Goal: Information Seeking & Learning: Learn about a topic

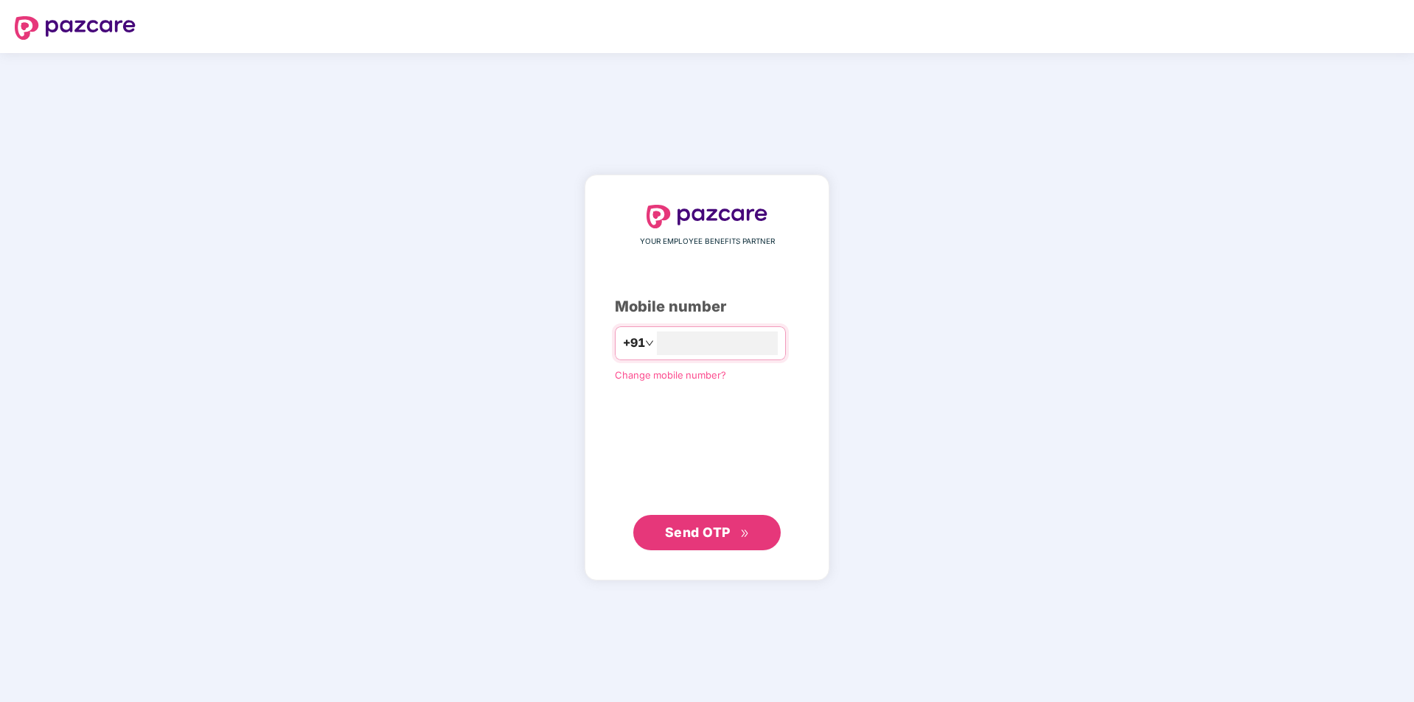
type input "**********"
click at [726, 534] on span "Send OTP" at bounding box center [698, 531] width 66 height 15
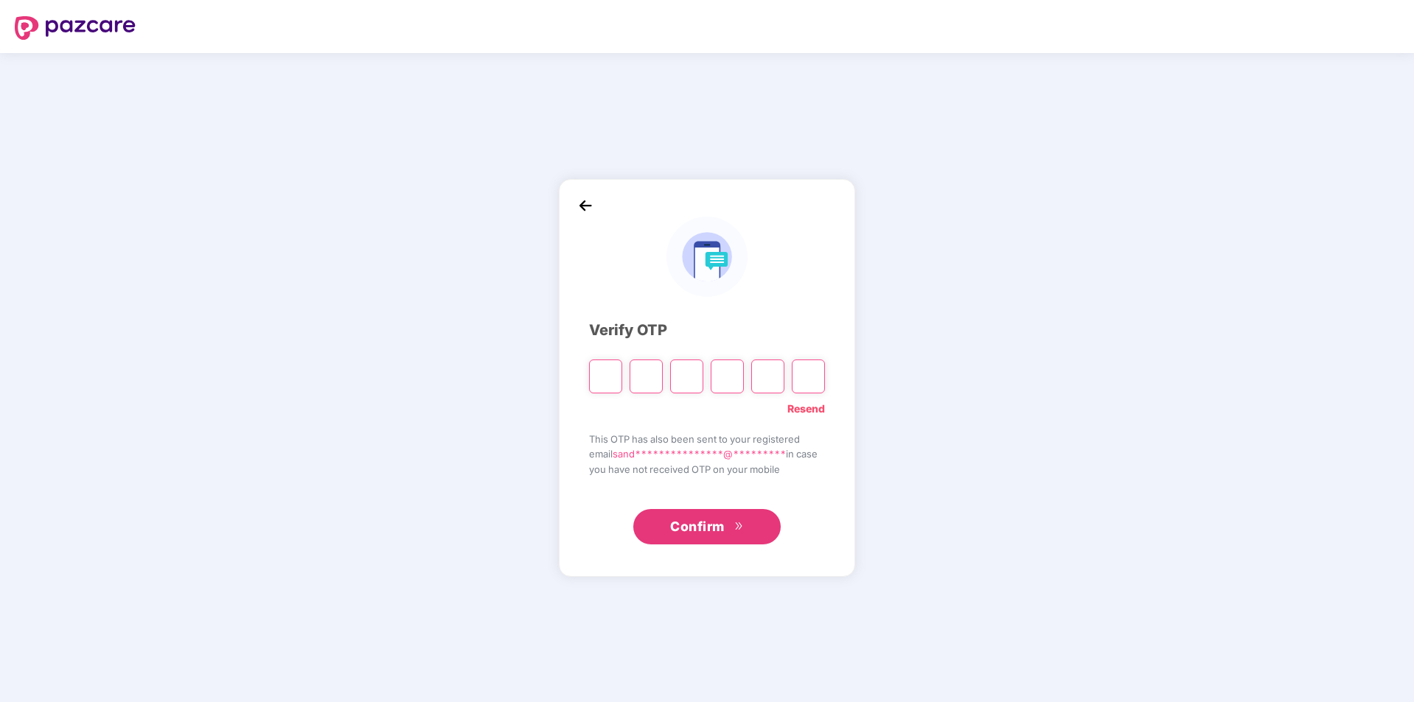
type input "*"
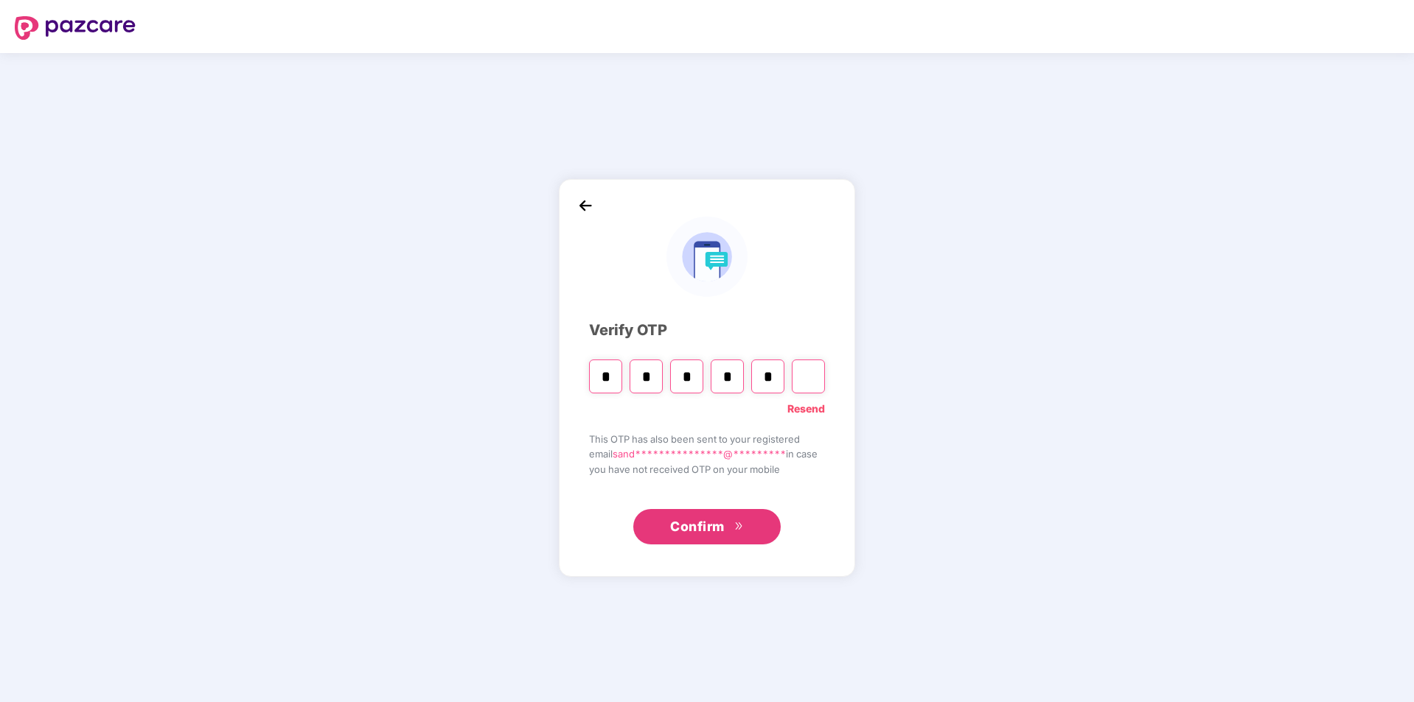
type input "*"
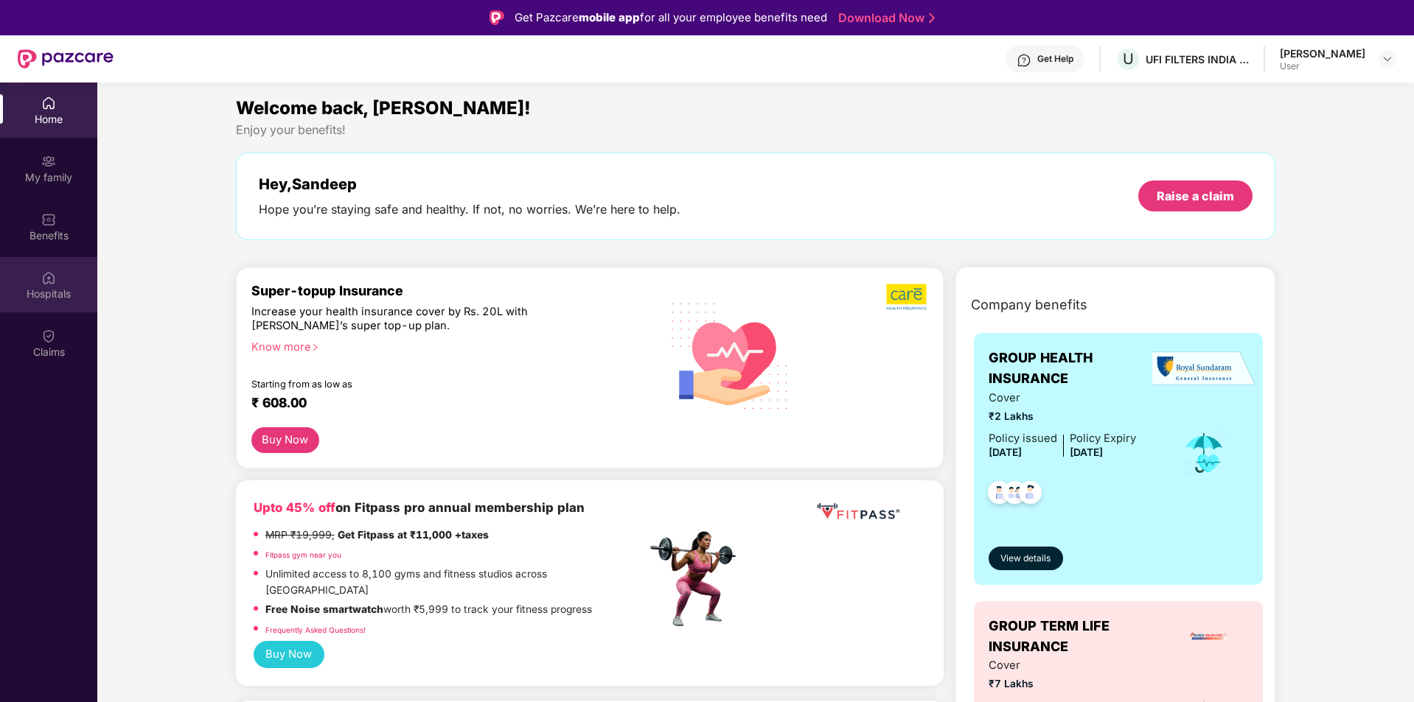
click at [55, 279] on img at bounding box center [48, 278] width 15 height 15
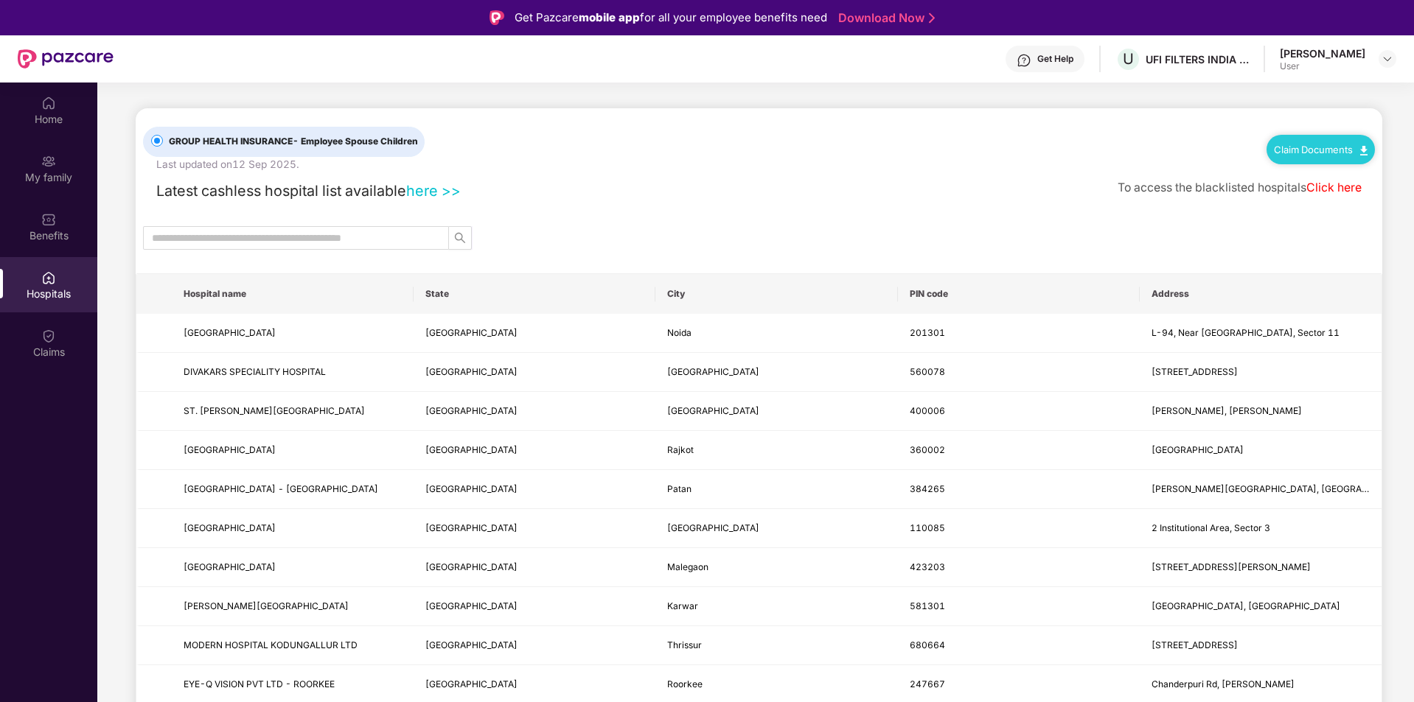
click at [1347, 51] on div "[PERSON_NAME]" at bounding box center [1323, 53] width 86 height 14
click at [1383, 59] on img at bounding box center [1387, 59] width 12 height 12
click at [1315, 144] on div "User" at bounding box center [1306, 148] width 86 height 12
click at [1180, 62] on div "UFI FILTERS INDIA PRIVATE LIMITED" at bounding box center [1196, 59] width 103 height 14
click at [49, 119] on div "Home" at bounding box center [48, 119] width 97 height 15
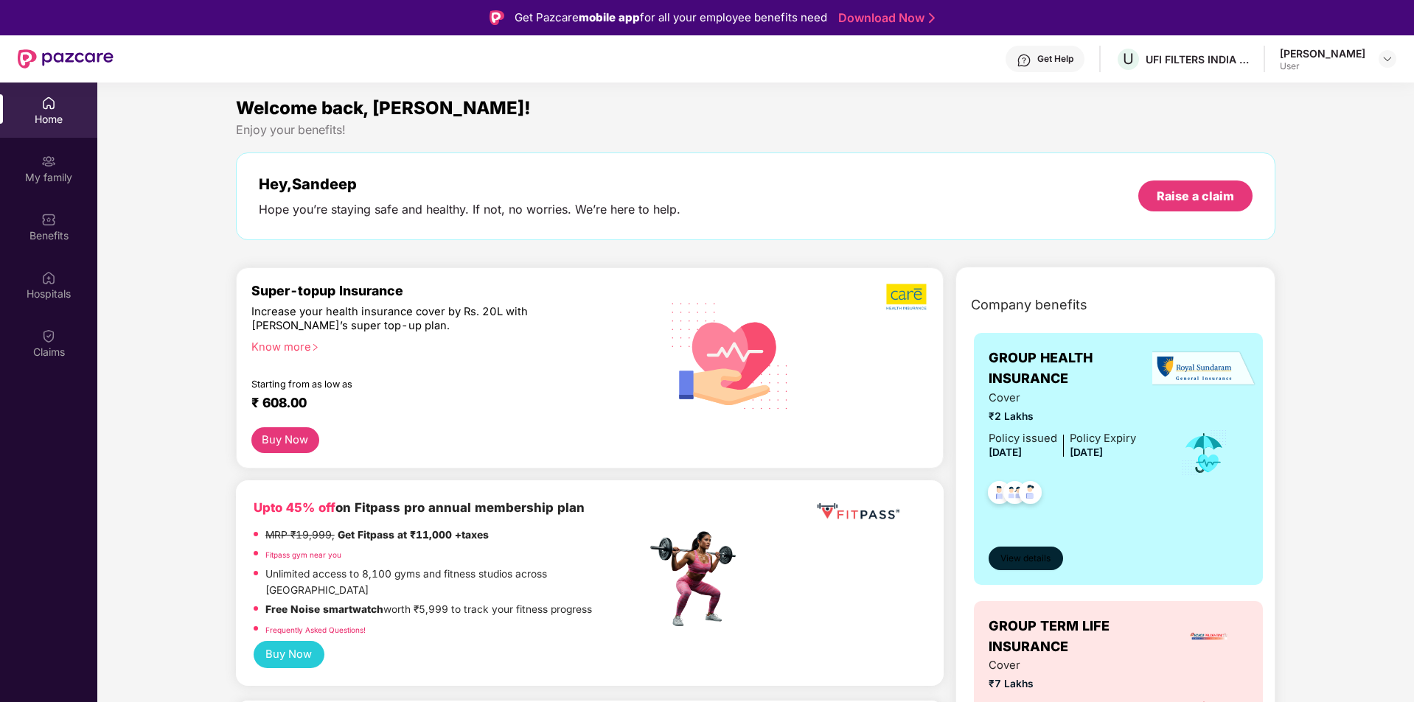
click at [1022, 562] on span "View details" at bounding box center [1025, 559] width 50 height 14
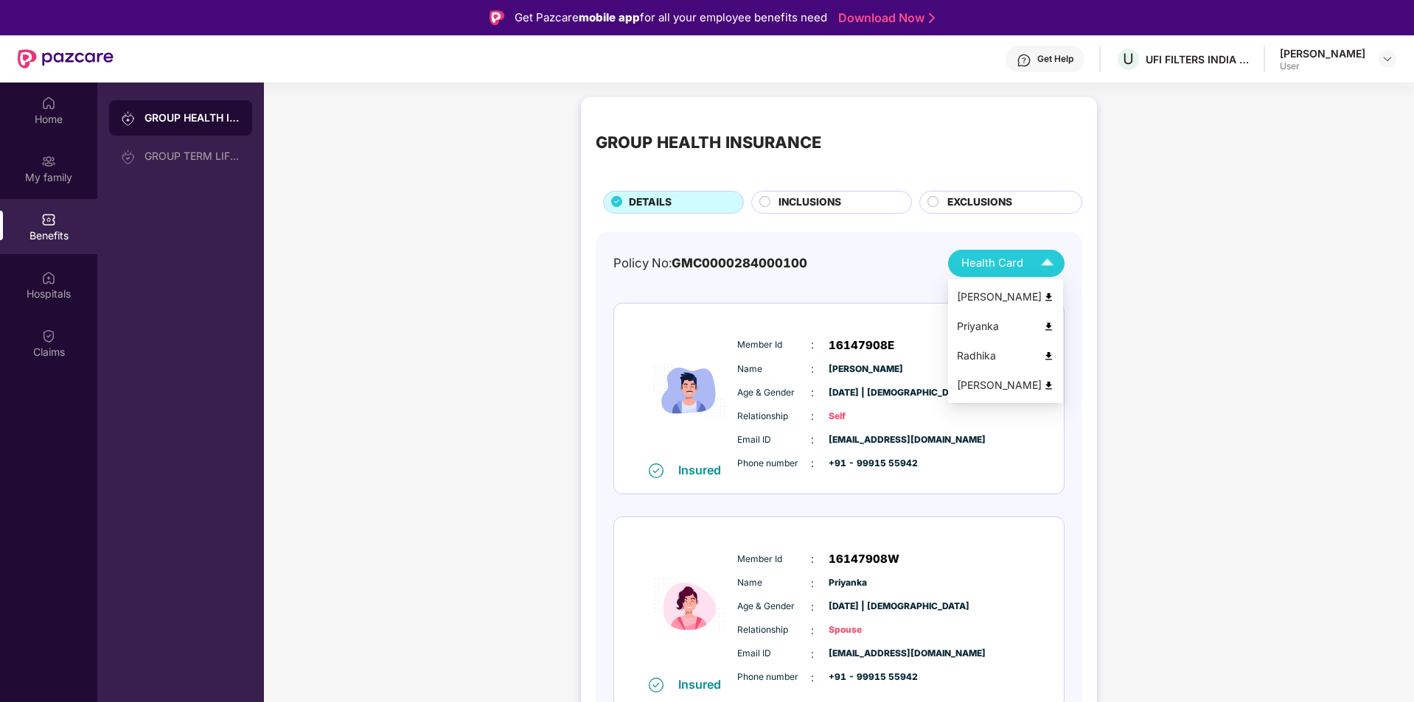
click at [1054, 264] on img at bounding box center [1047, 264] width 26 height 26
click at [1050, 298] on img at bounding box center [1048, 297] width 11 height 11
click at [201, 152] on div "GROUP TERM LIFE INSURANCE" at bounding box center [192, 156] width 96 height 12
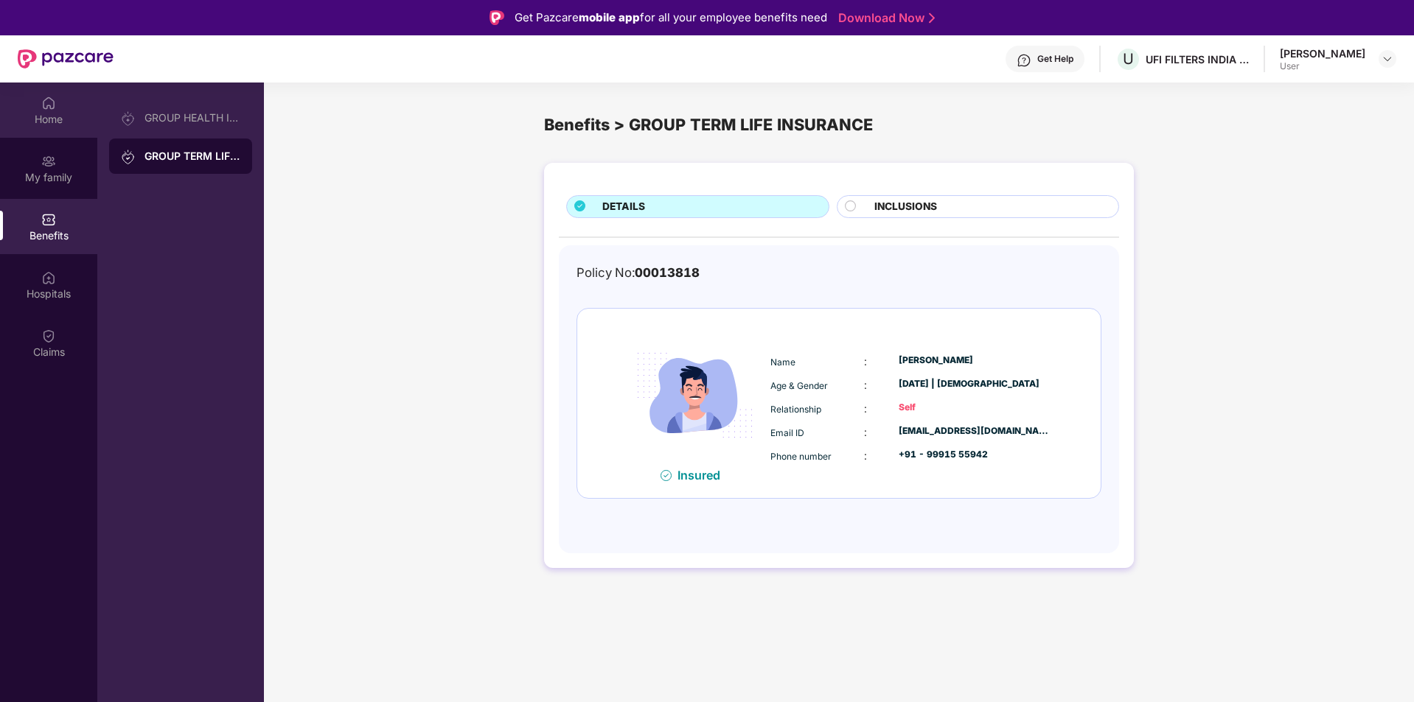
click at [52, 122] on div "Home" at bounding box center [48, 119] width 97 height 15
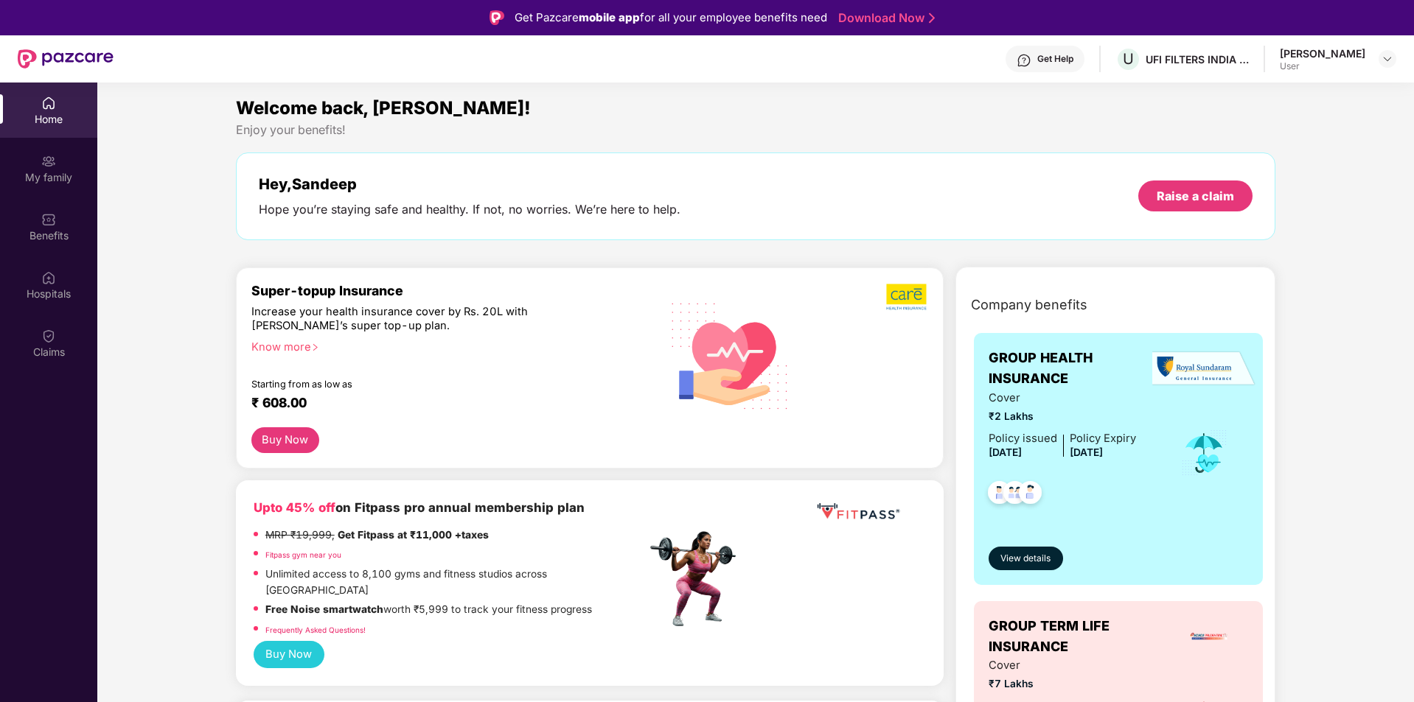
scroll to position [295, 0]
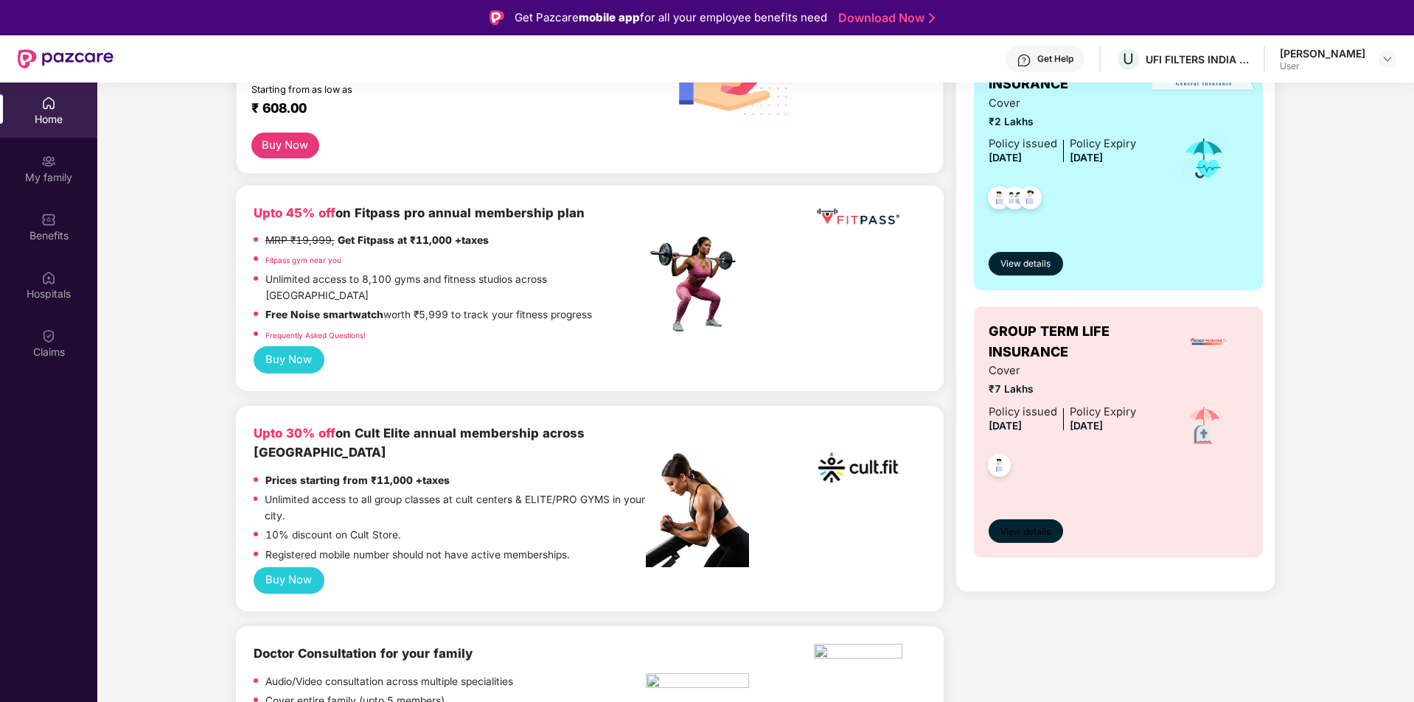
click at [1028, 534] on span "View details" at bounding box center [1025, 533] width 50 height 14
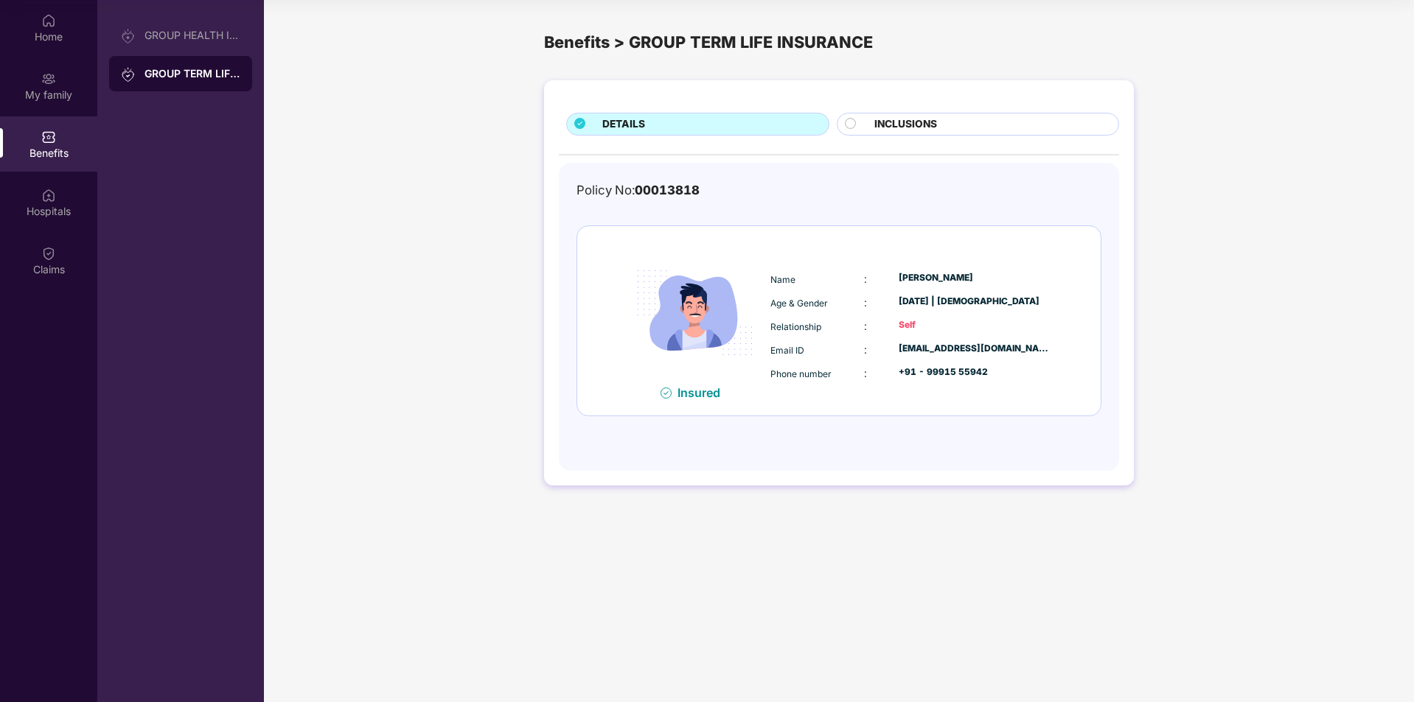
scroll to position [0, 0]
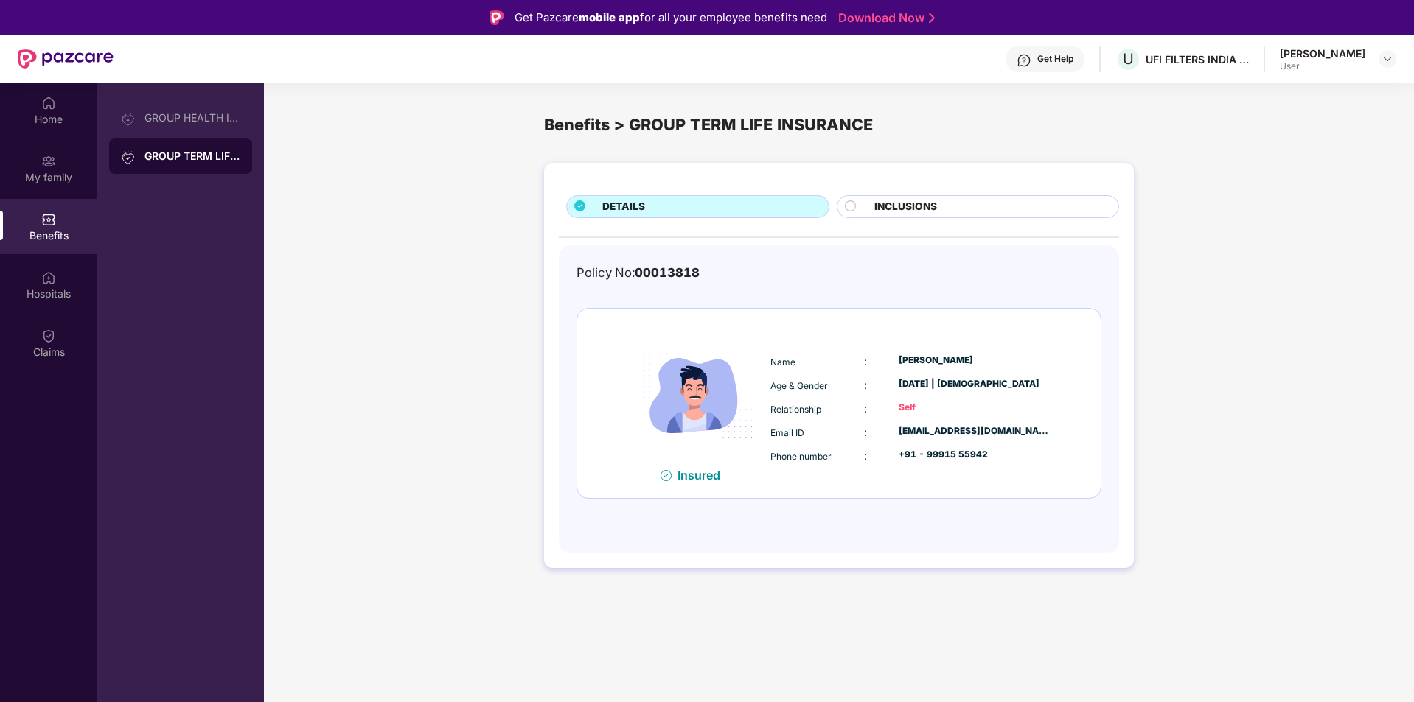
click at [891, 204] on span "INCLUSIONS" at bounding box center [905, 207] width 63 height 16
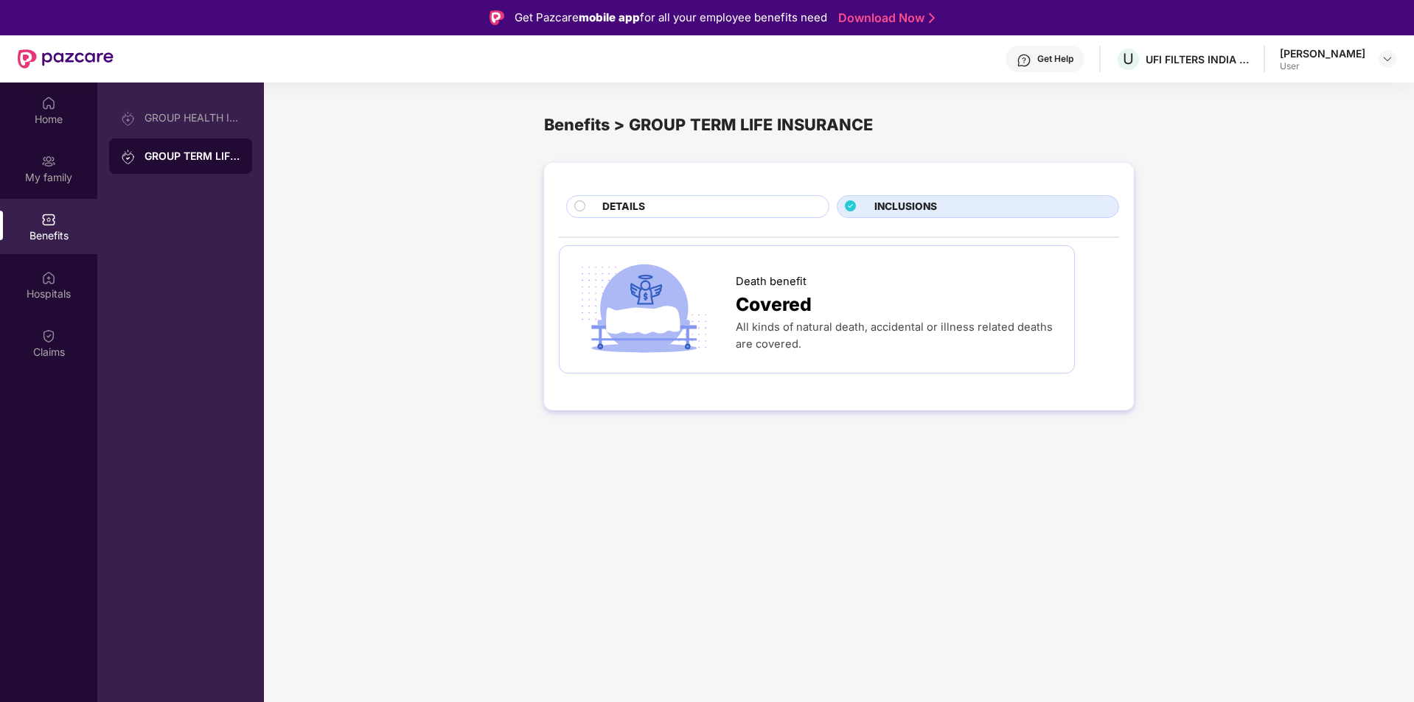
click at [692, 203] on div "DETAILS" at bounding box center [708, 208] width 226 height 18
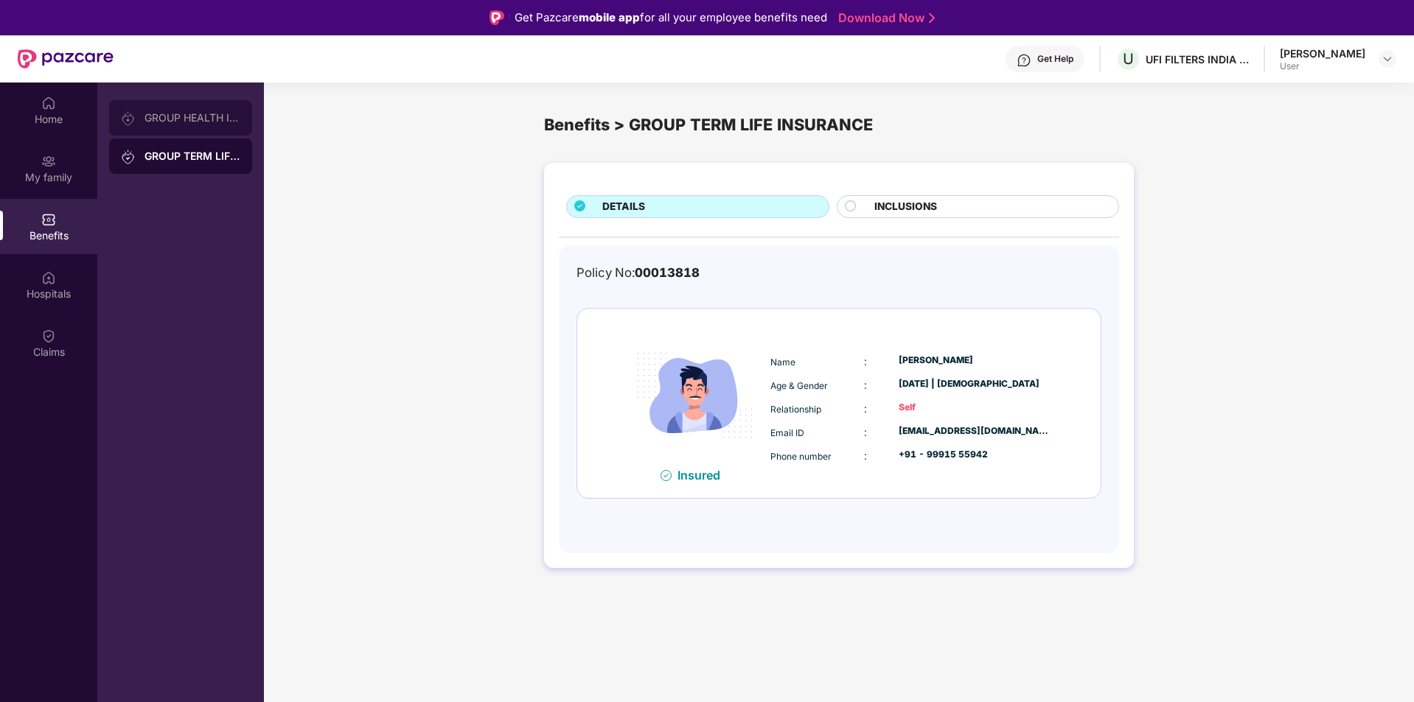
click at [139, 122] on div at bounding box center [133, 118] width 24 height 16
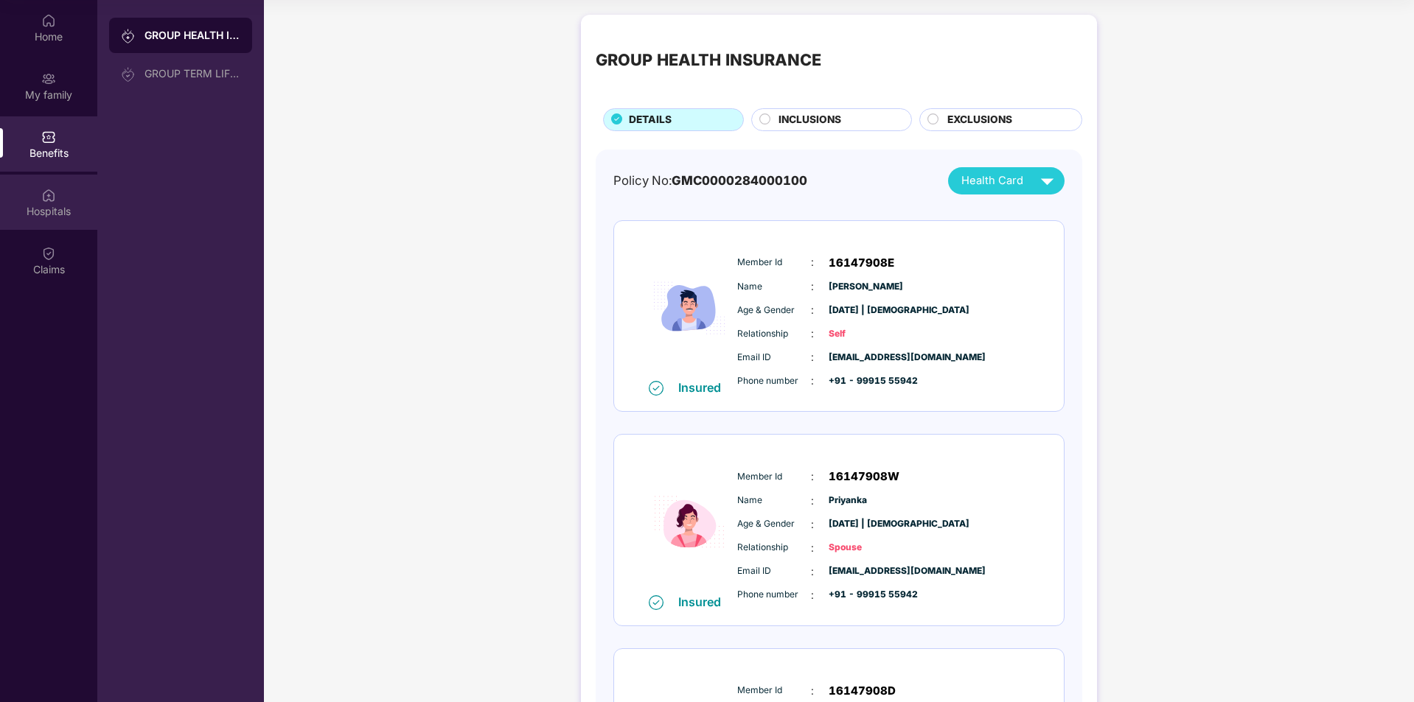
click at [81, 203] on div "Hospitals" at bounding box center [48, 202] width 97 height 55
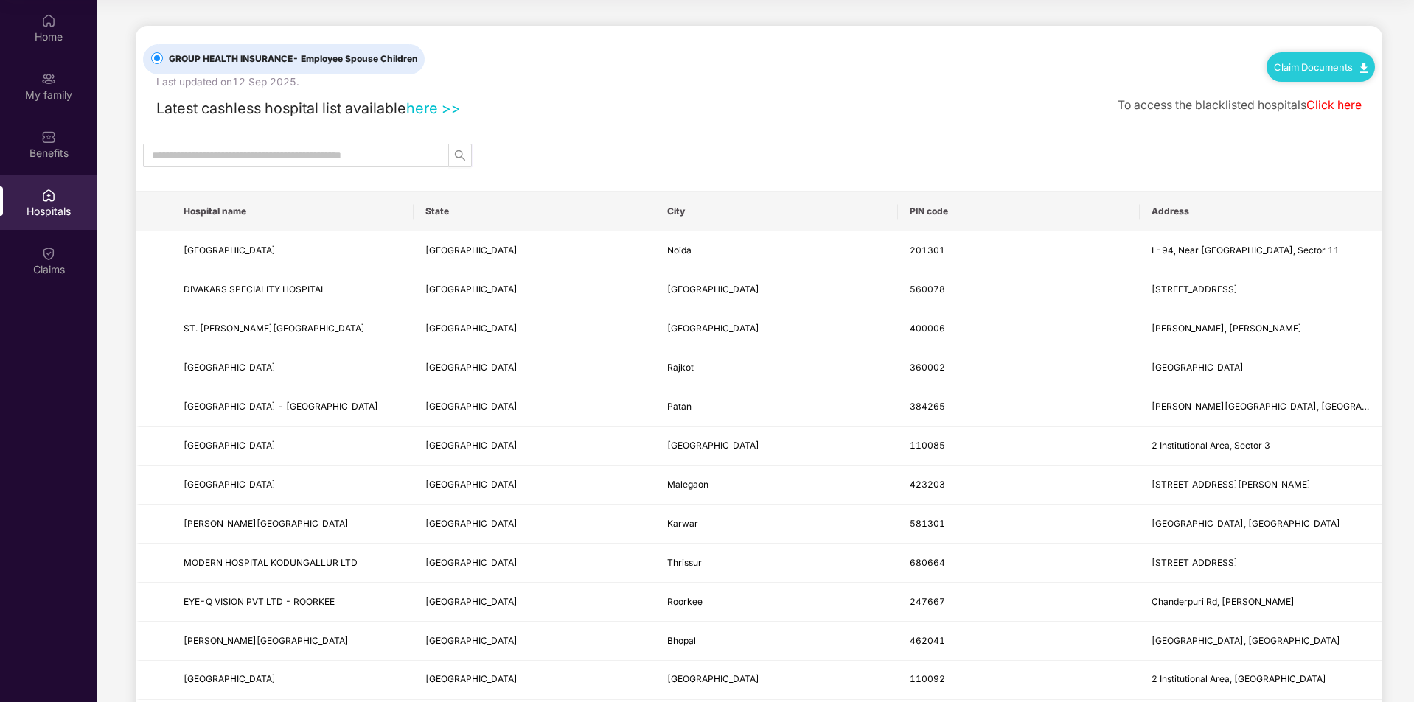
click at [941, 211] on th "PIN code" at bounding box center [1019, 212] width 242 height 40
click at [343, 150] on input "text" at bounding box center [290, 155] width 276 height 16
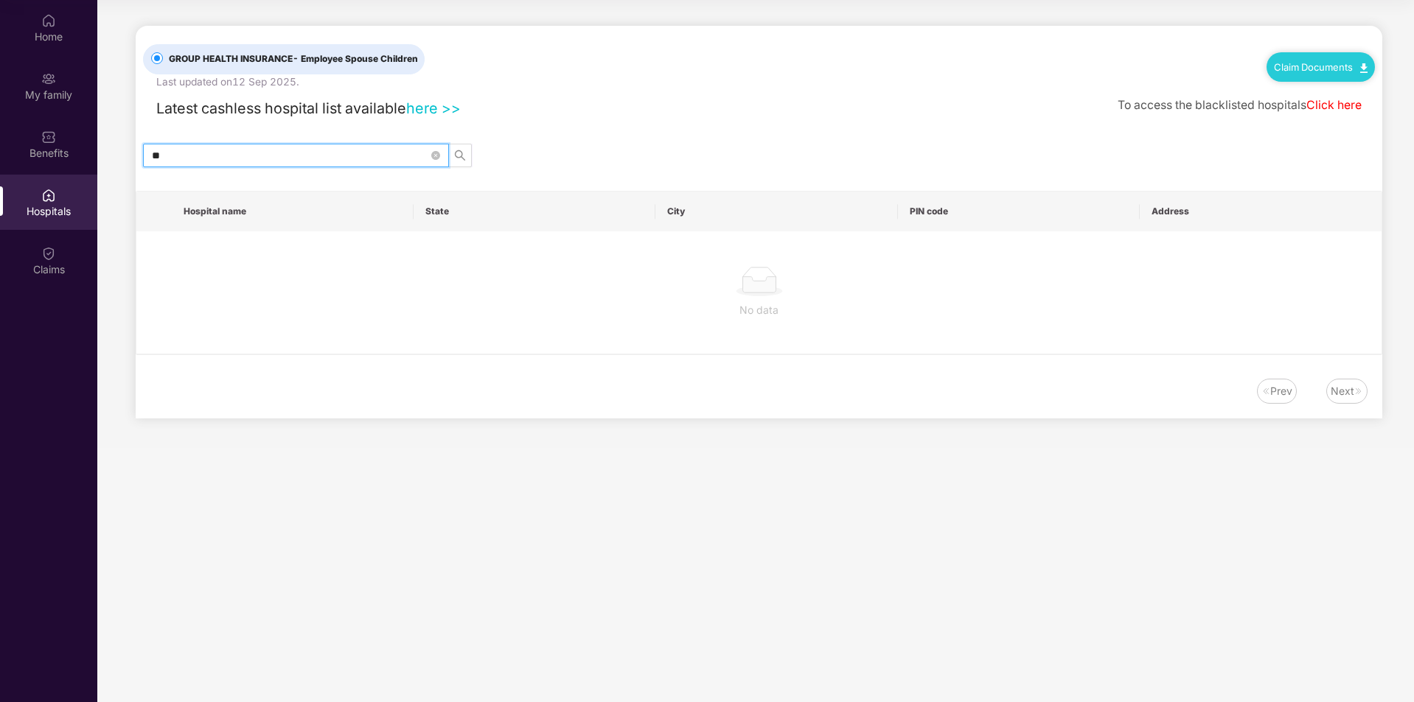
type input "*"
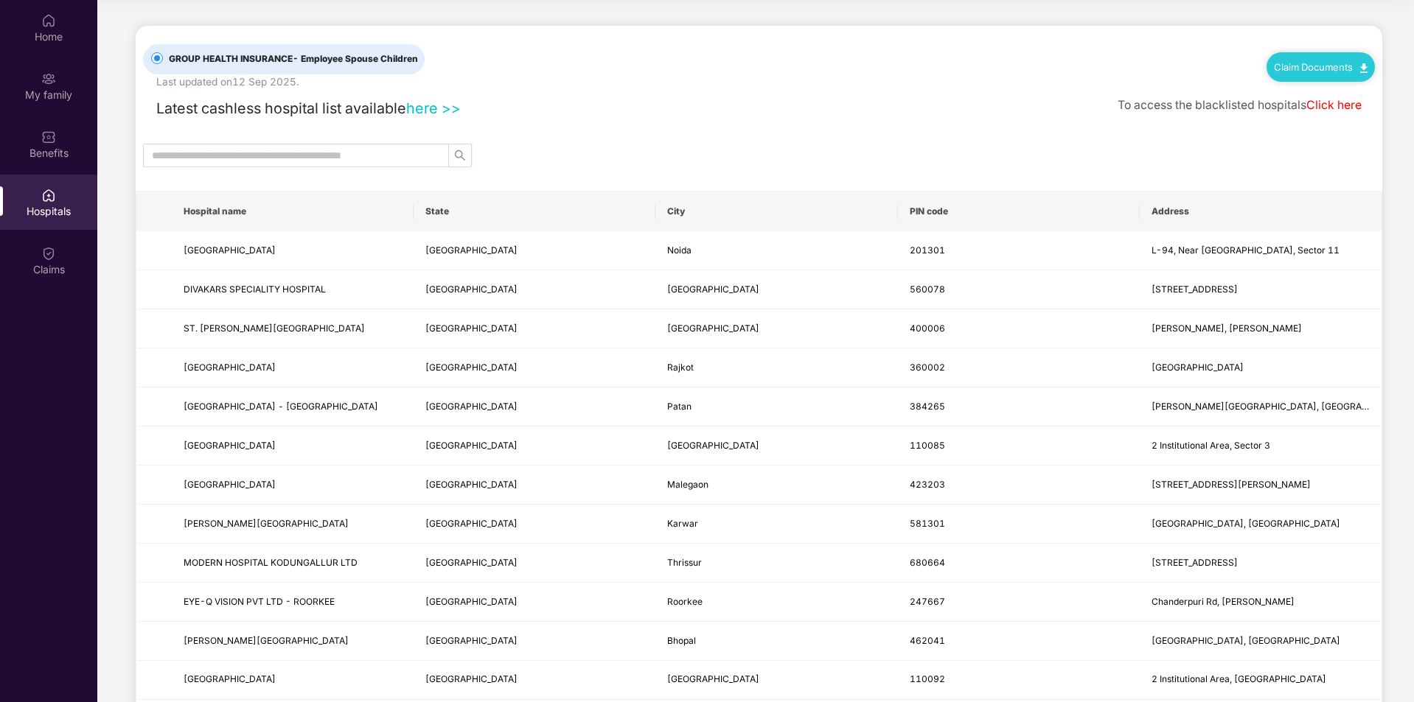
click at [921, 214] on th "PIN code" at bounding box center [1019, 212] width 242 height 40
click at [935, 214] on th "PIN code" at bounding box center [1019, 212] width 242 height 40
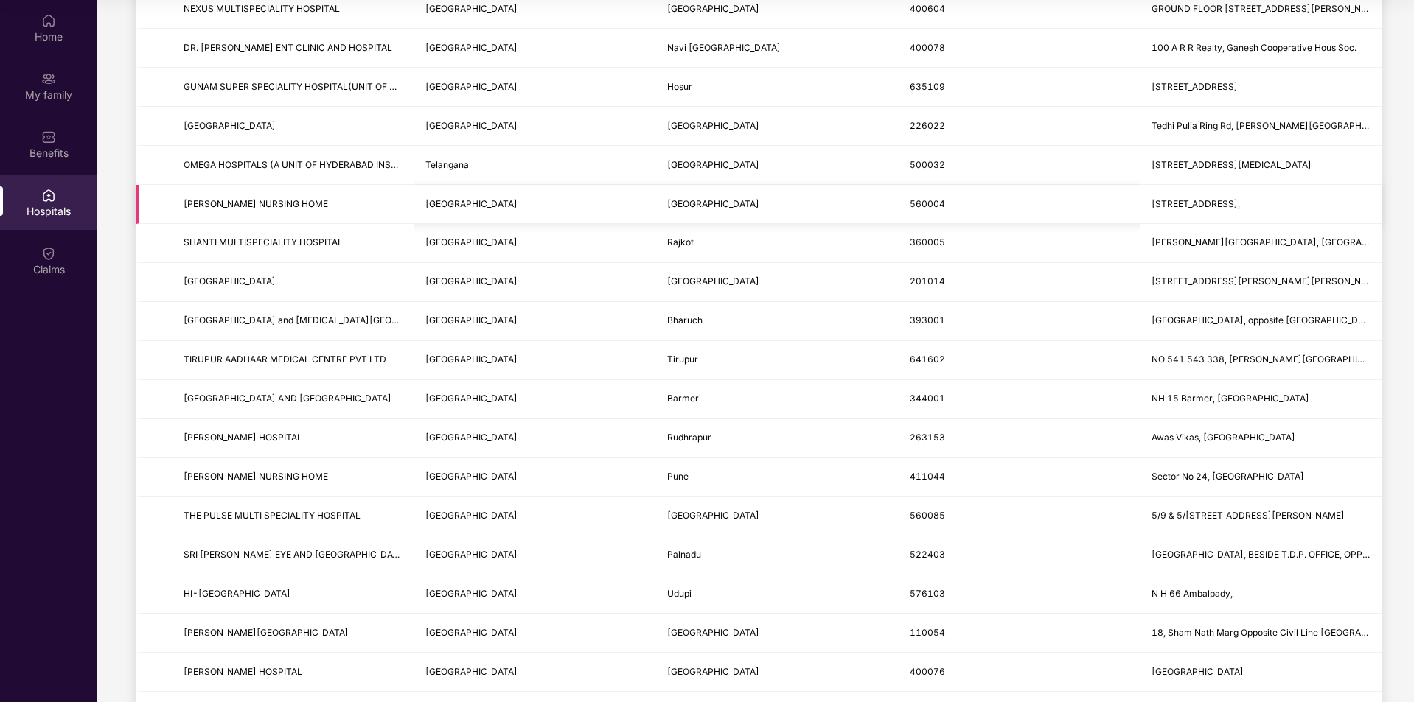
scroll to position [1574, 0]
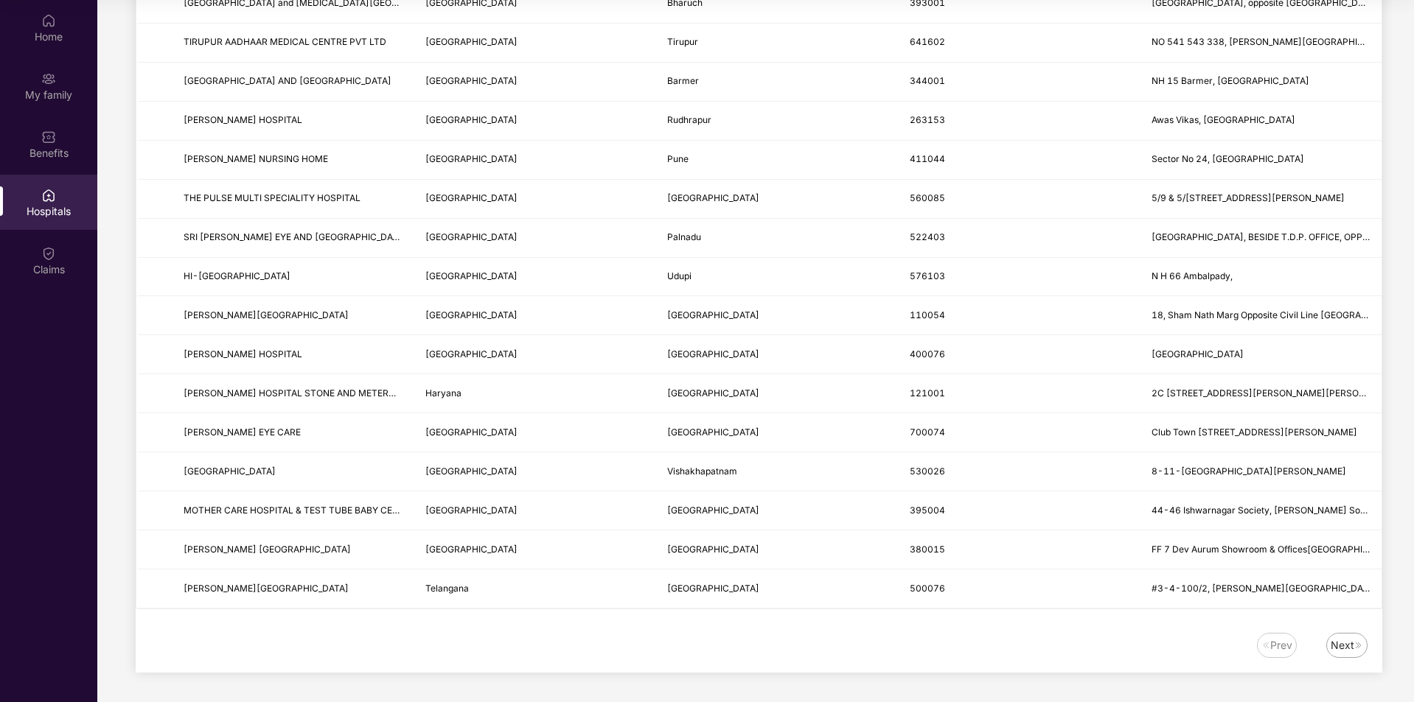
click at [1347, 642] on div "Next" at bounding box center [1342, 646] width 24 height 16
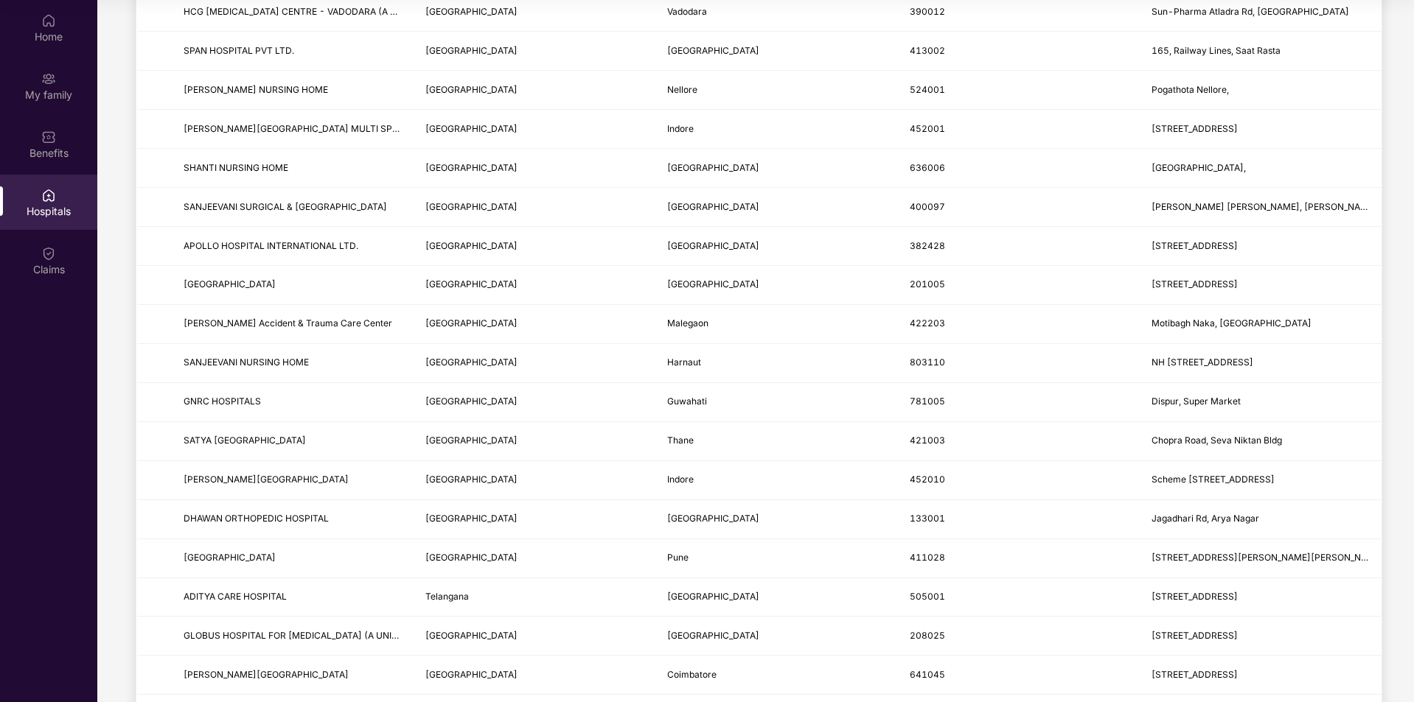
scroll to position [0, 0]
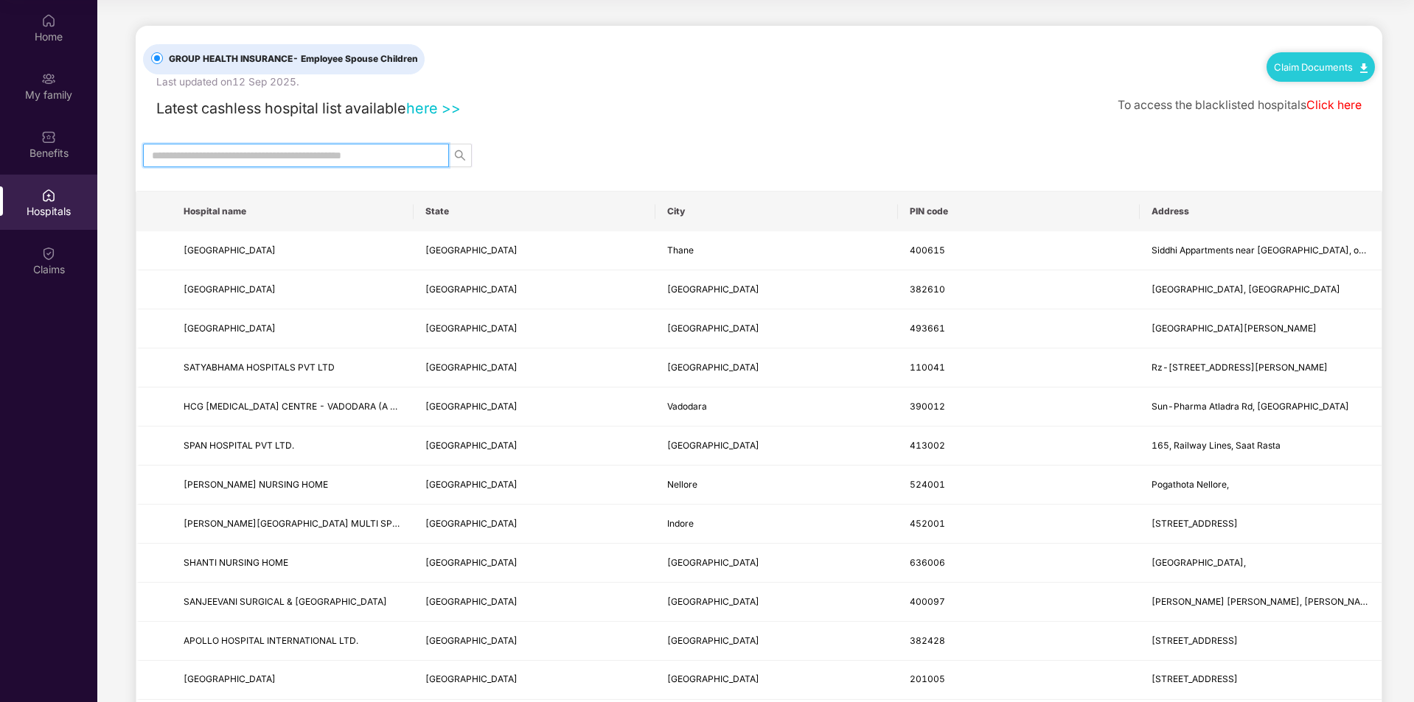
click at [417, 158] on input "text" at bounding box center [290, 155] width 276 height 16
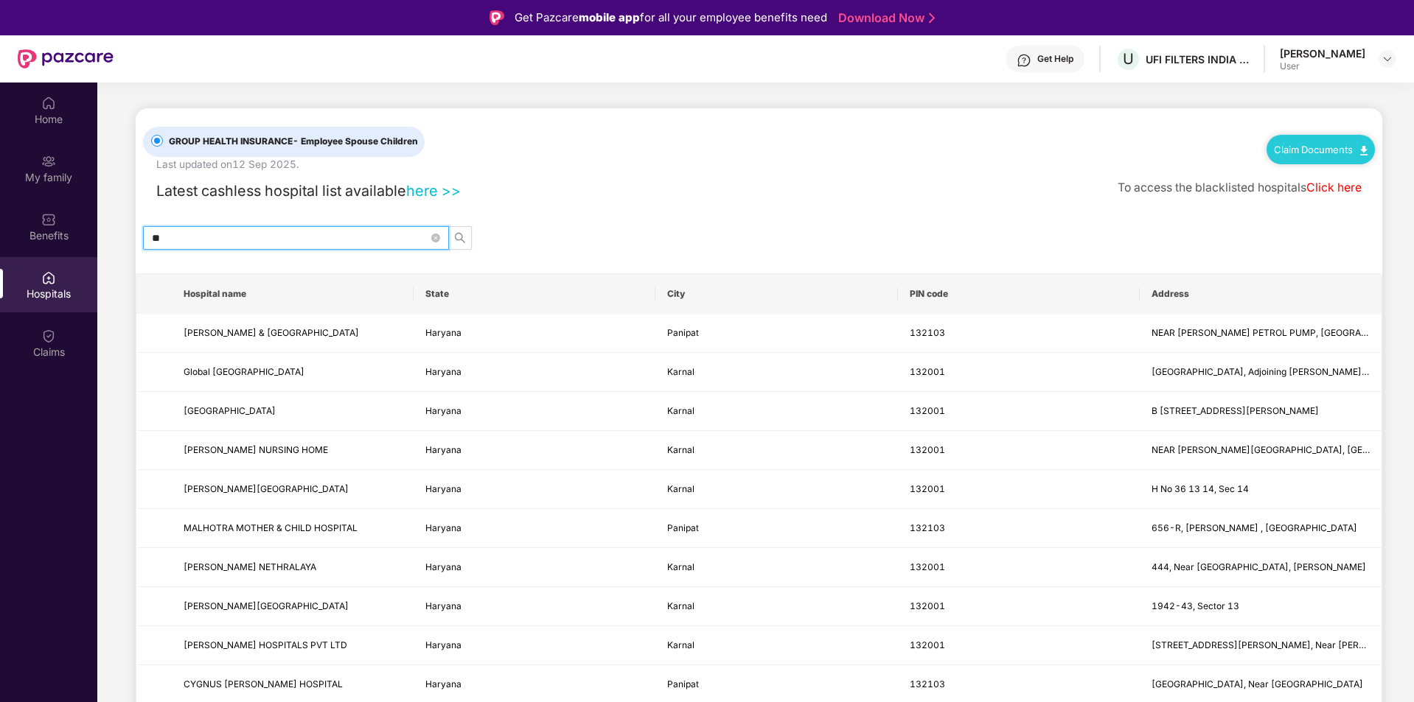
type input "*"
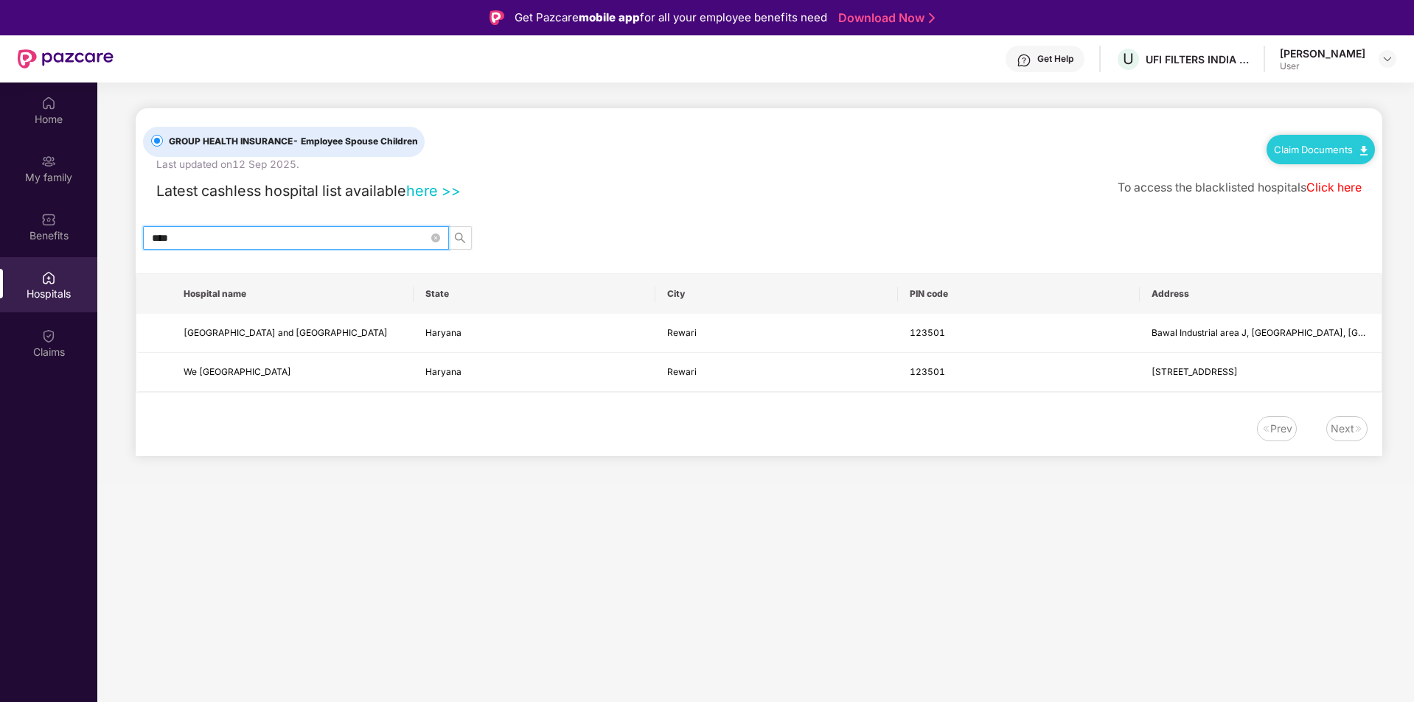
type input "****"
click at [1361, 437] on div "Next" at bounding box center [1346, 428] width 41 height 25
click at [1355, 433] on img at bounding box center [1358, 429] width 9 height 9
click at [1289, 428] on div "Prev" at bounding box center [1281, 429] width 22 height 16
click at [15, 229] on div "Benefits" at bounding box center [48, 236] width 97 height 15
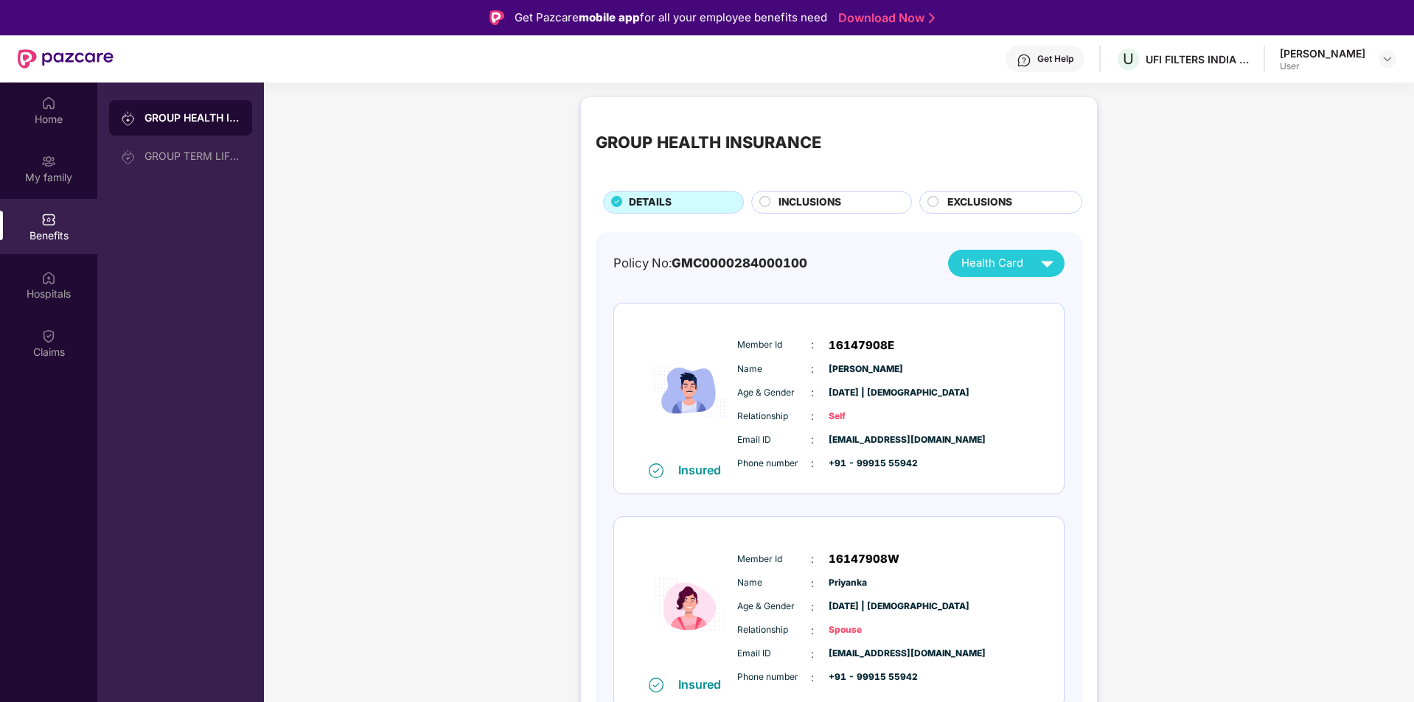
click at [881, 205] on div "INCLUSIONS" at bounding box center [837, 204] width 133 height 18
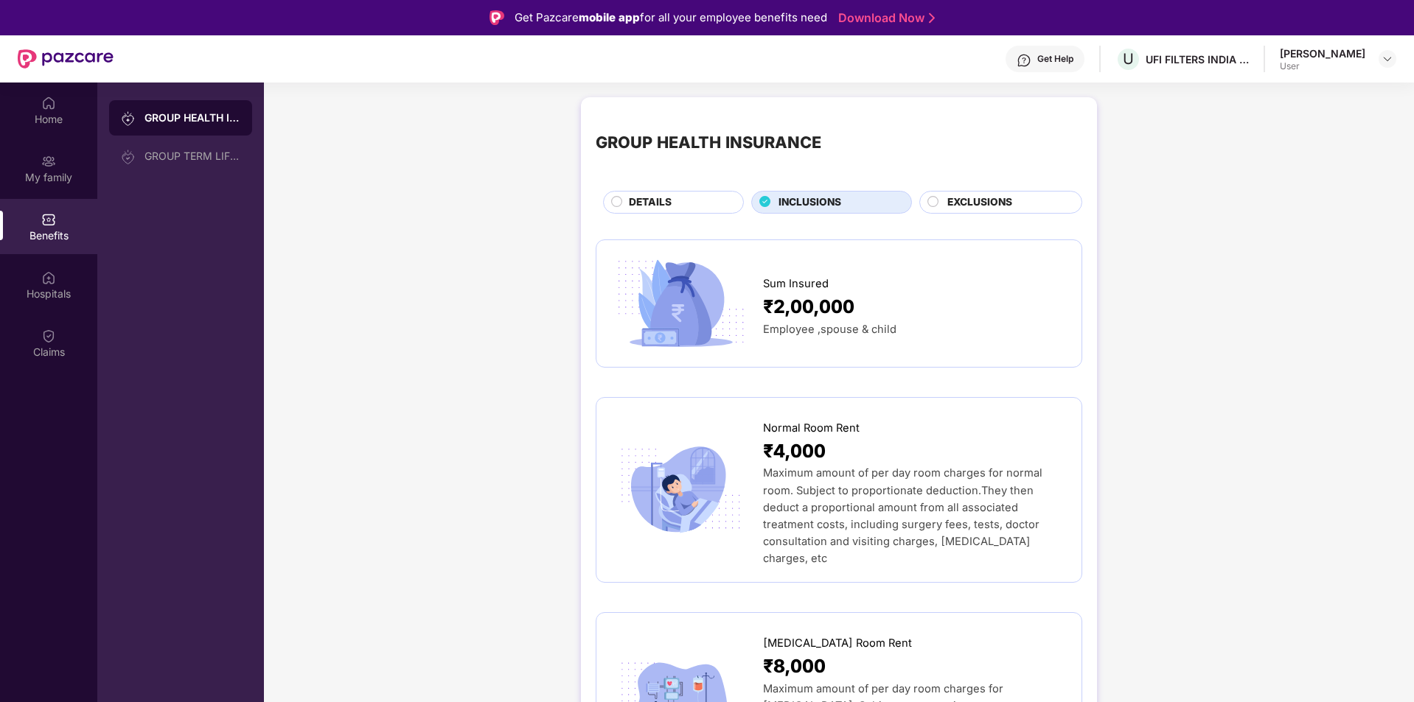
click at [966, 207] on span "EXCLUSIONS" at bounding box center [979, 203] width 65 height 16
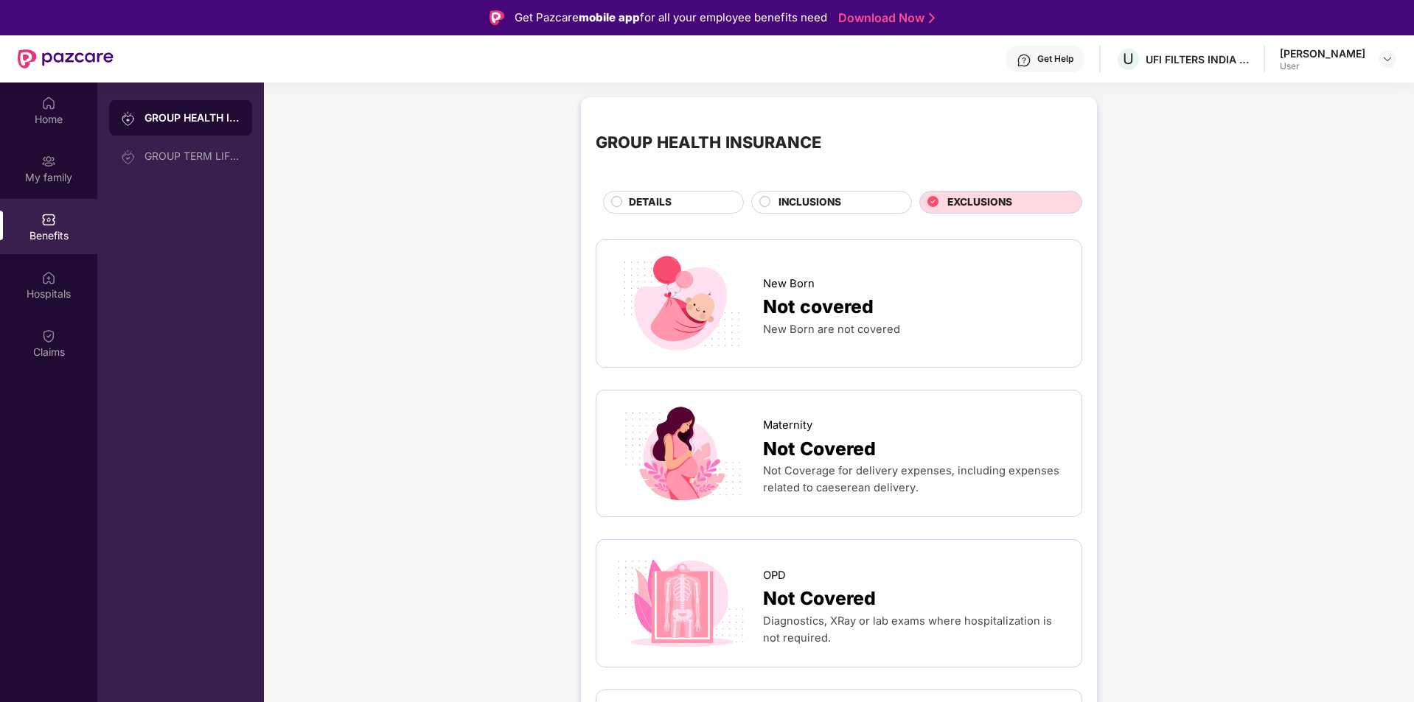
click at [1314, 55] on div "[PERSON_NAME]" at bounding box center [1323, 53] width 86 height 14
click at [1384, 60] on img at bounding box center [1387, 59] width 12 height 12
drag, startPoint x: 1339, startPoint y: 140, endPoint x: 1300, endPoint y: 111, distance: 49.5
click at [1339, 139] on div "[PERSON_NAME]" at bounding box center [1306, 135] width 86 height 14
click at [1381, 63] on img at bounding box center [1387, 59] width 12 height 12
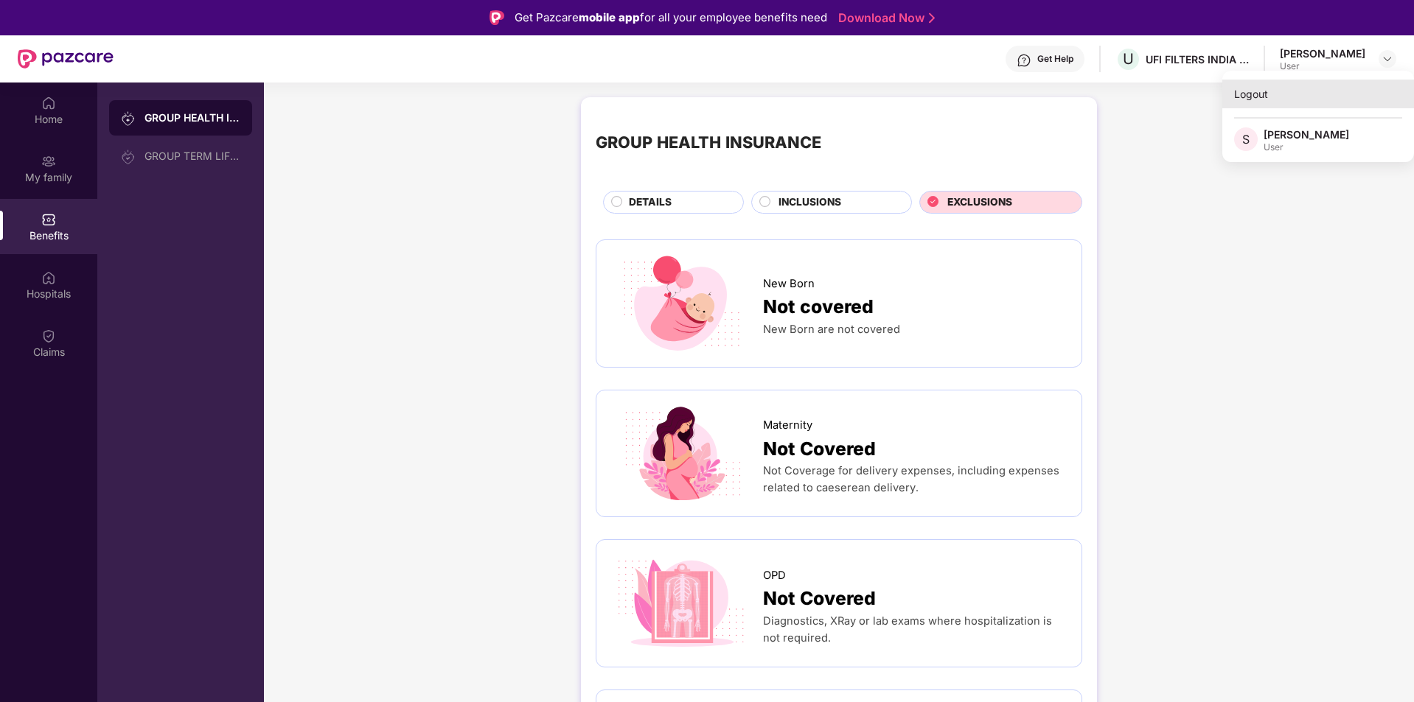
click at [1274, 93] on div "Logout" at bounding box center [1318, 94] width 192 height 29
